Goal: Information Seeking & Learning: Learn about a topic

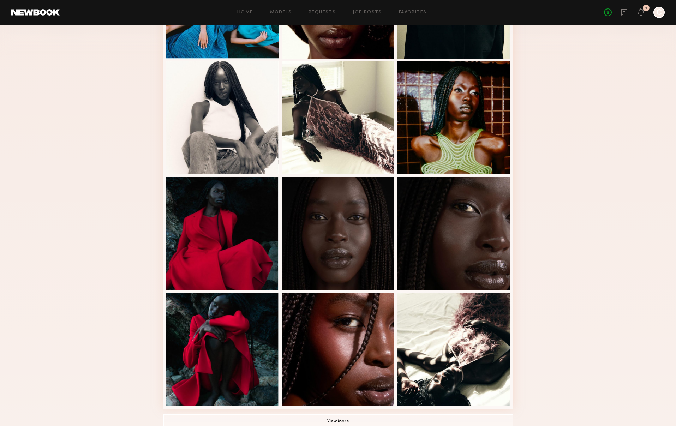
scroll to position [401, 0]
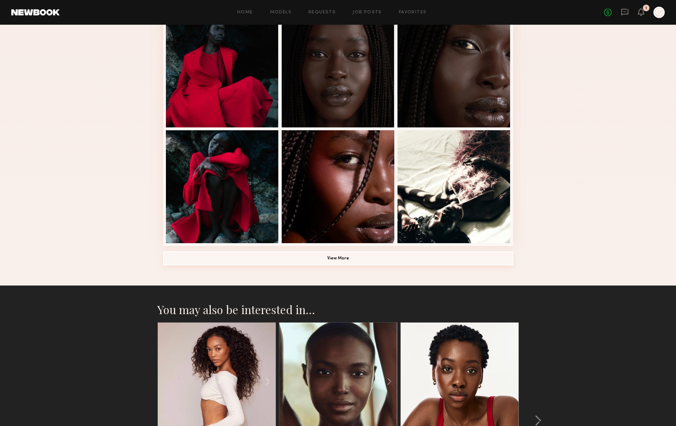
click at [357, 257] on button "View More" at bounding box center [338, 258] width 350 height 14
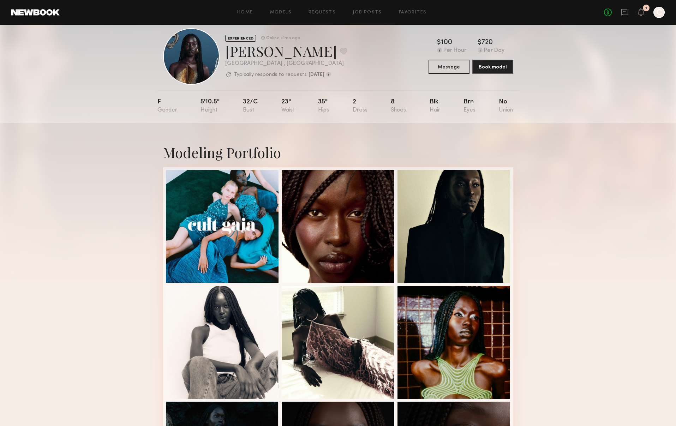
scroll to position [0, 0]
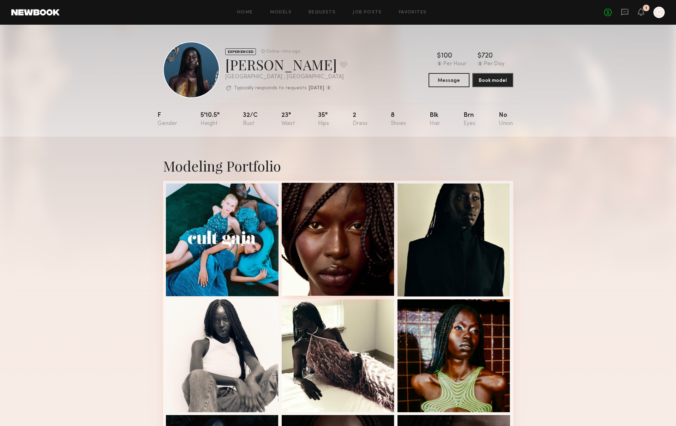
click at [334, 243] on div at bounding box center [338, 239] width 113 height 113
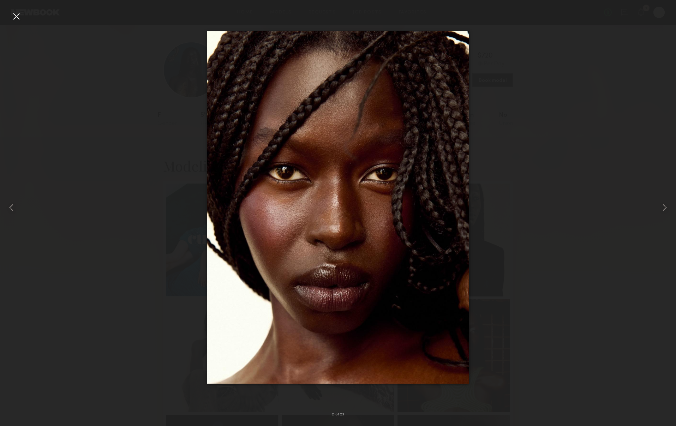
click at [12, 14] on div at bounding box center [16, 16] width 11 height 11
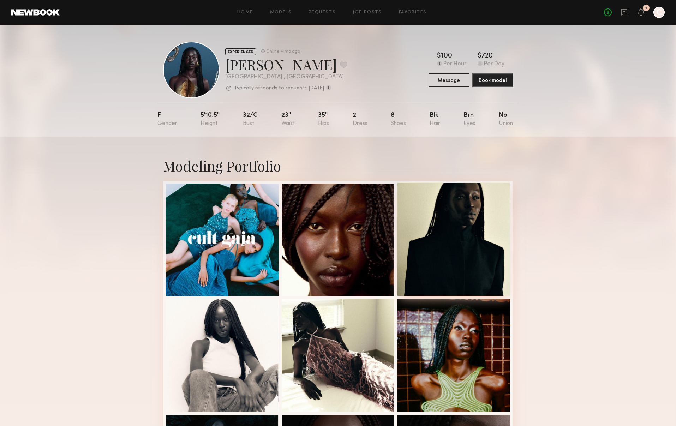
click at [464, 217] on div at bounding box center [454, 239] width 113 height 113
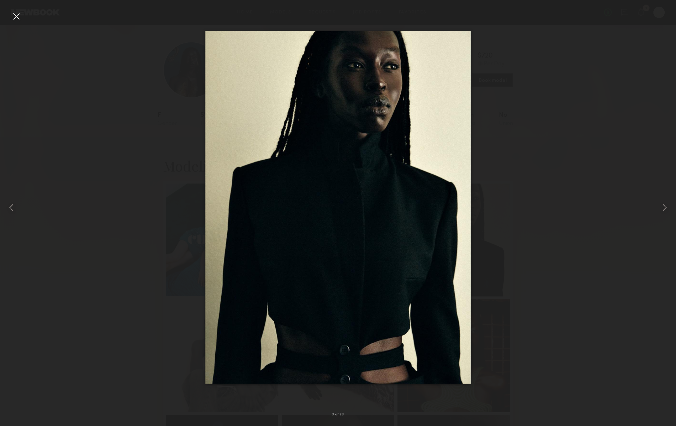
click at [15, 17] on div at bounding box center [16, 16] width 11 height 11
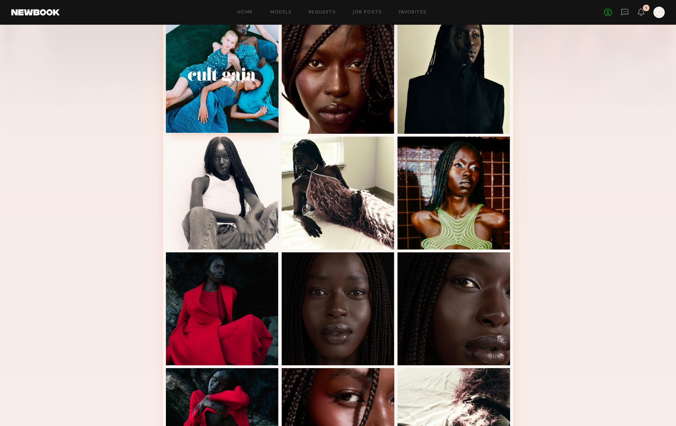
click at [262, 82] on div at bounding box center [222, 76] width 113 height 113
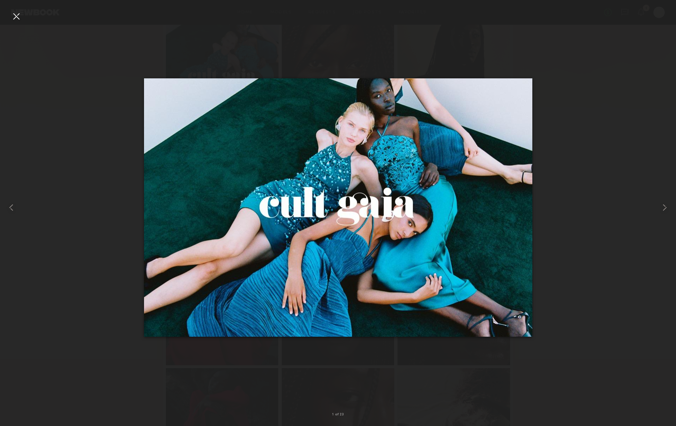
click at [17, 14] on div at bounding box center [16, 16] width 11 height 11
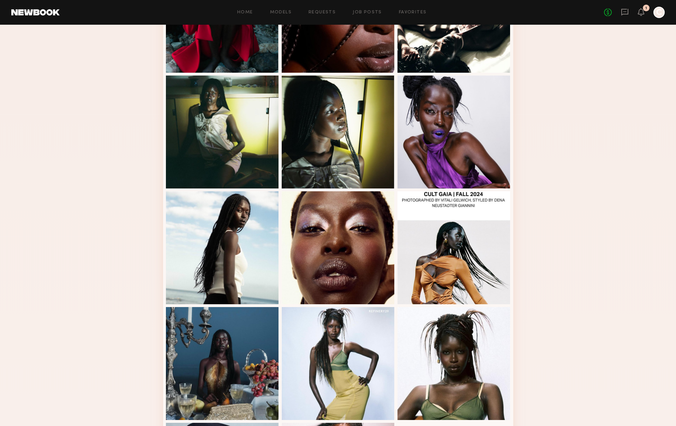
scroll to position [570, 0]
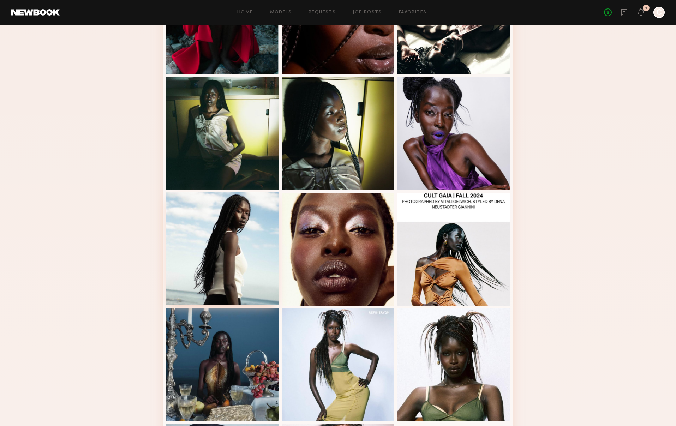
click at [234, 251] on div at bounding box center [222, 248] width 113 height 113
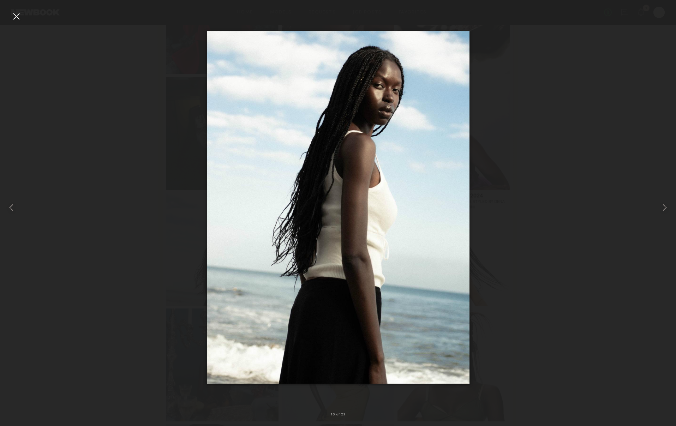
click at [14, 18] on div at bounding box center [16, 16] width 11 height 11
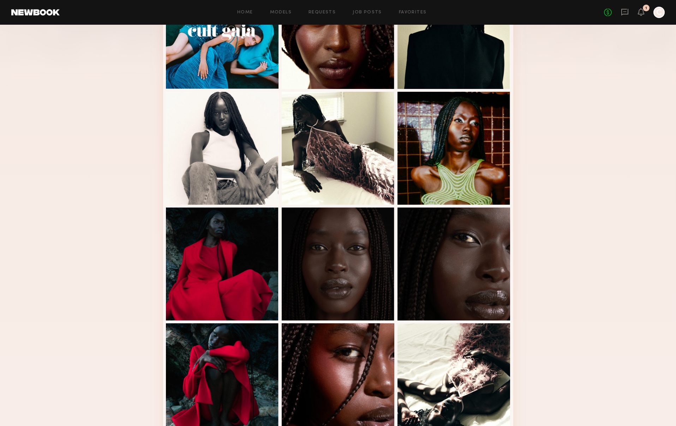
scroll to position [0, 0]
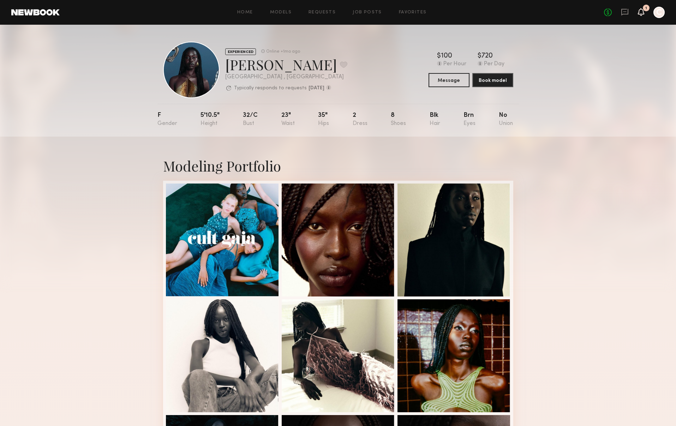
click at [643, 13] on icon at bounding box center [642, 11] width 6 height 5
click at [644, 11] on icon at bounding box center [641, 12] width 6 height 8
click at [593, 104] on div "EXPERIENCED Online +1mo ago Nyawuta C. Favorite [GEOGRAPHIC_DATA] , [GEOGRAPHIC…" at bounding box center [338, 81] width 676 height 112
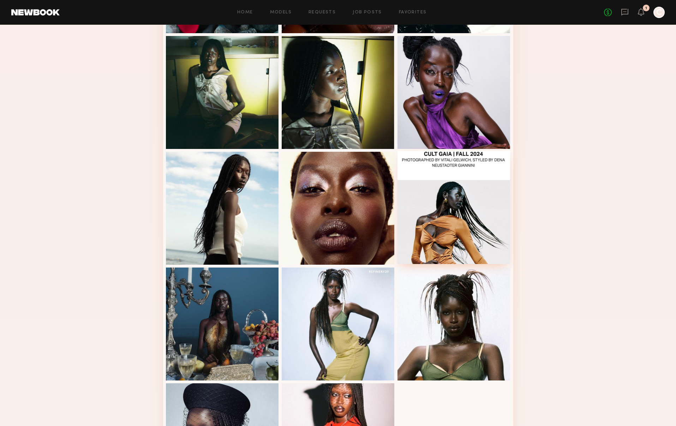
scroll to position [587, 0]
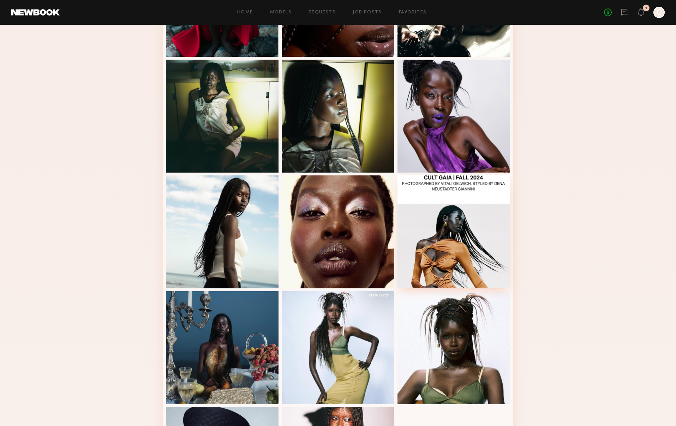
click at [462, 141] on div at bounding box center [454, 116] width 113 height 113
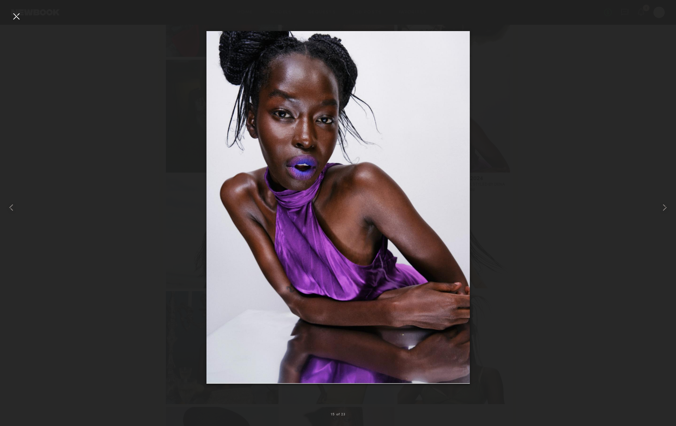
click at [18, 13] on div at bounding box center [16, 16] width 11 height 11
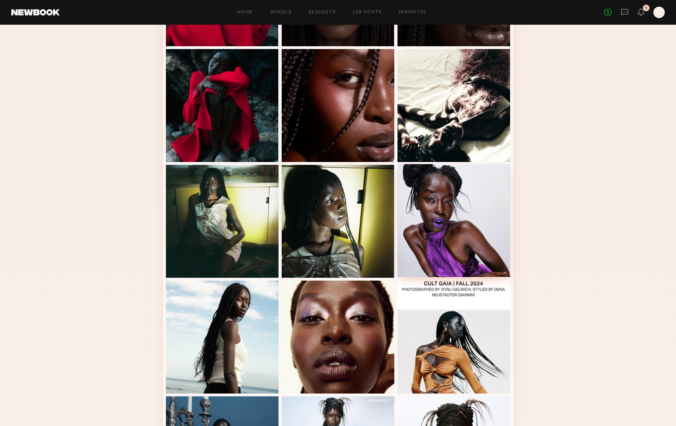
scroll to position [331, 0]
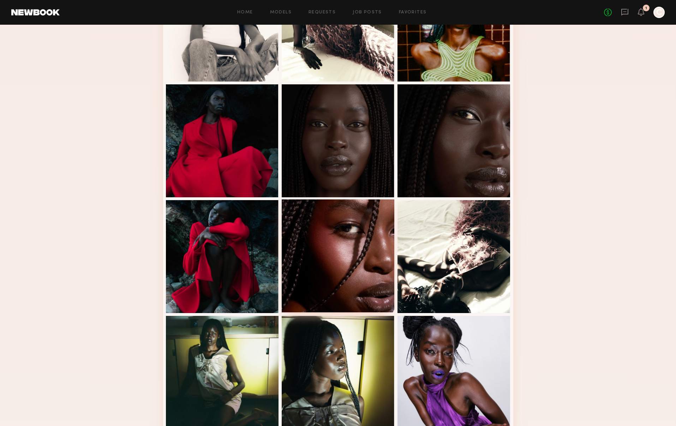
click at [358, 251] on div at bounding box center [338, 256] width 113 height 113
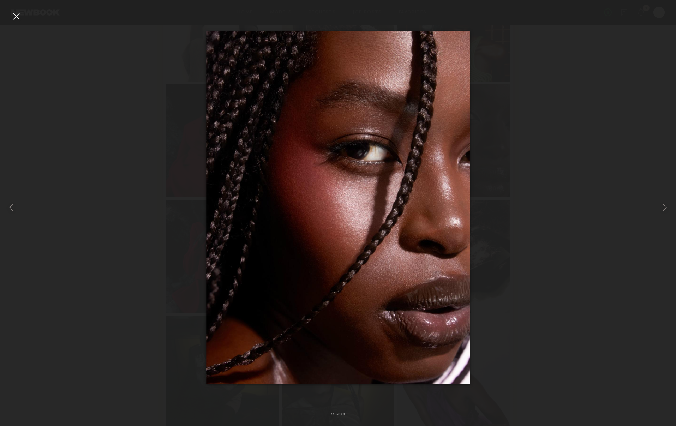
click at [18, 18] on div at bounding box center [16, 16] width 11 height 11
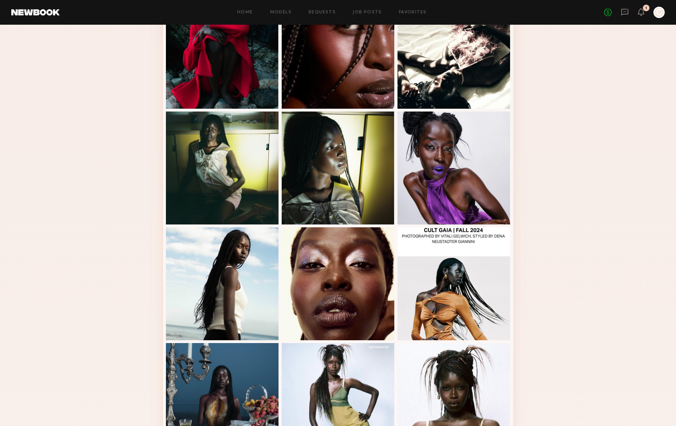
scroll to position [551, 0]
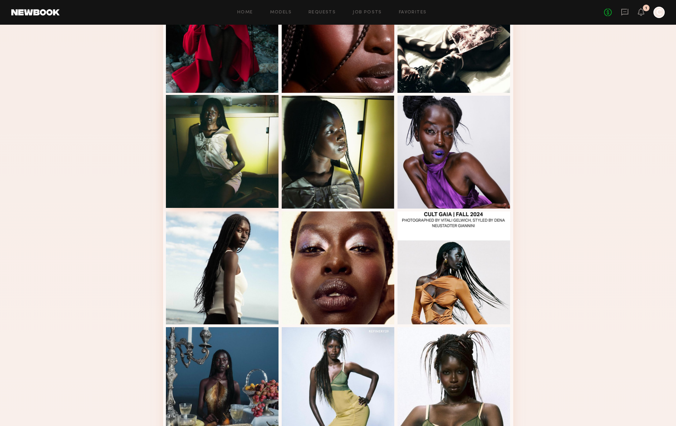
click at [252, 166] on div at bounding box center [222, 151] width 113 height 113
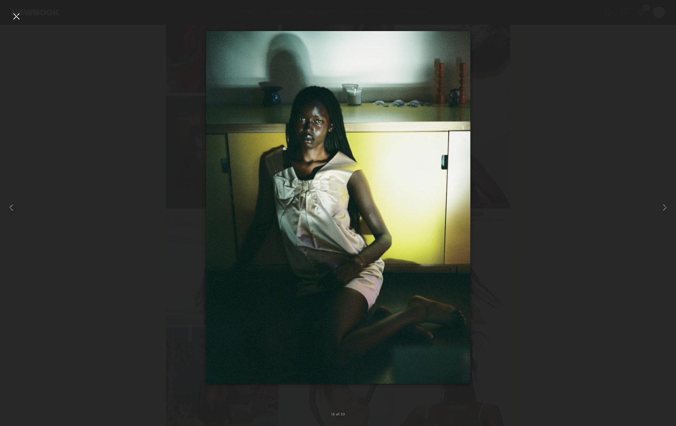
click at [17, 17] on div at bounding box center [16, 16] width 11 height 11
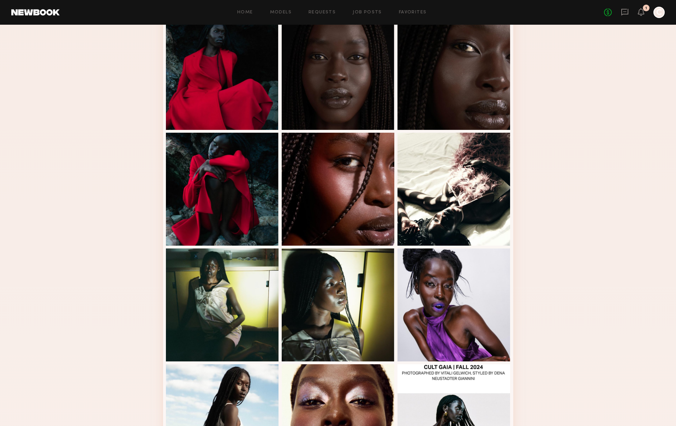
scroll to position [0, 0]
